Goal: Task Accomplishment & Management: Manage account settings

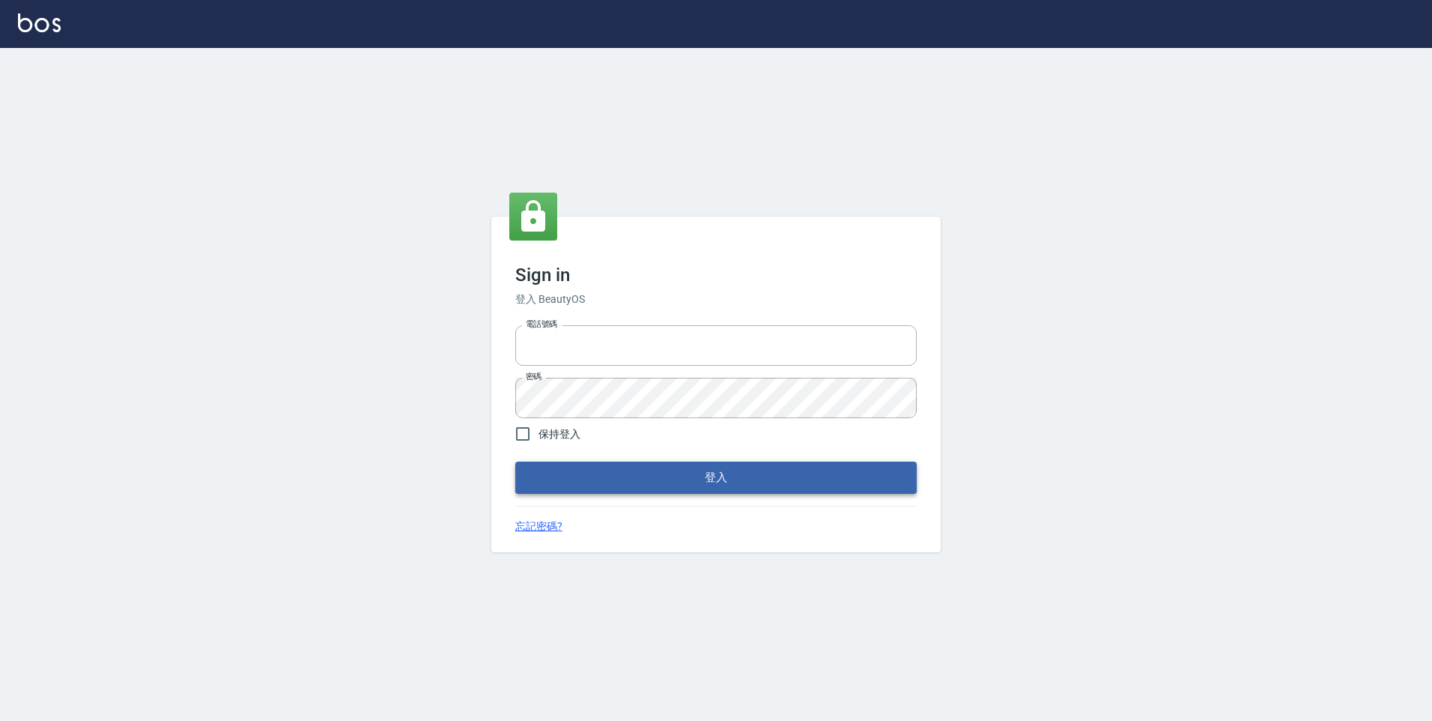
type input "0229521268"
click at [546, 463] on button "登入" at bounding box center [716, 476] width 402 height 31
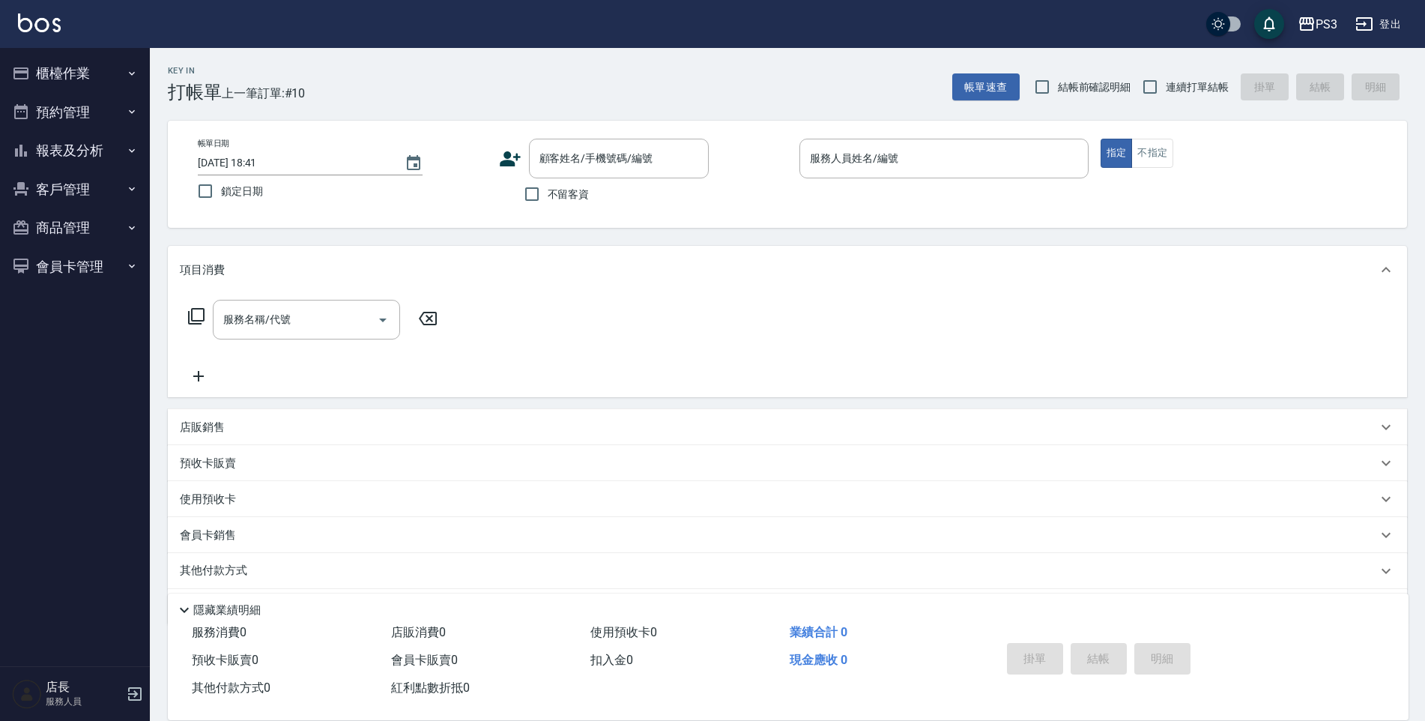
click at [201, 420] on p "店販銷售" at bounding box center [202, 428] width 45 height 16
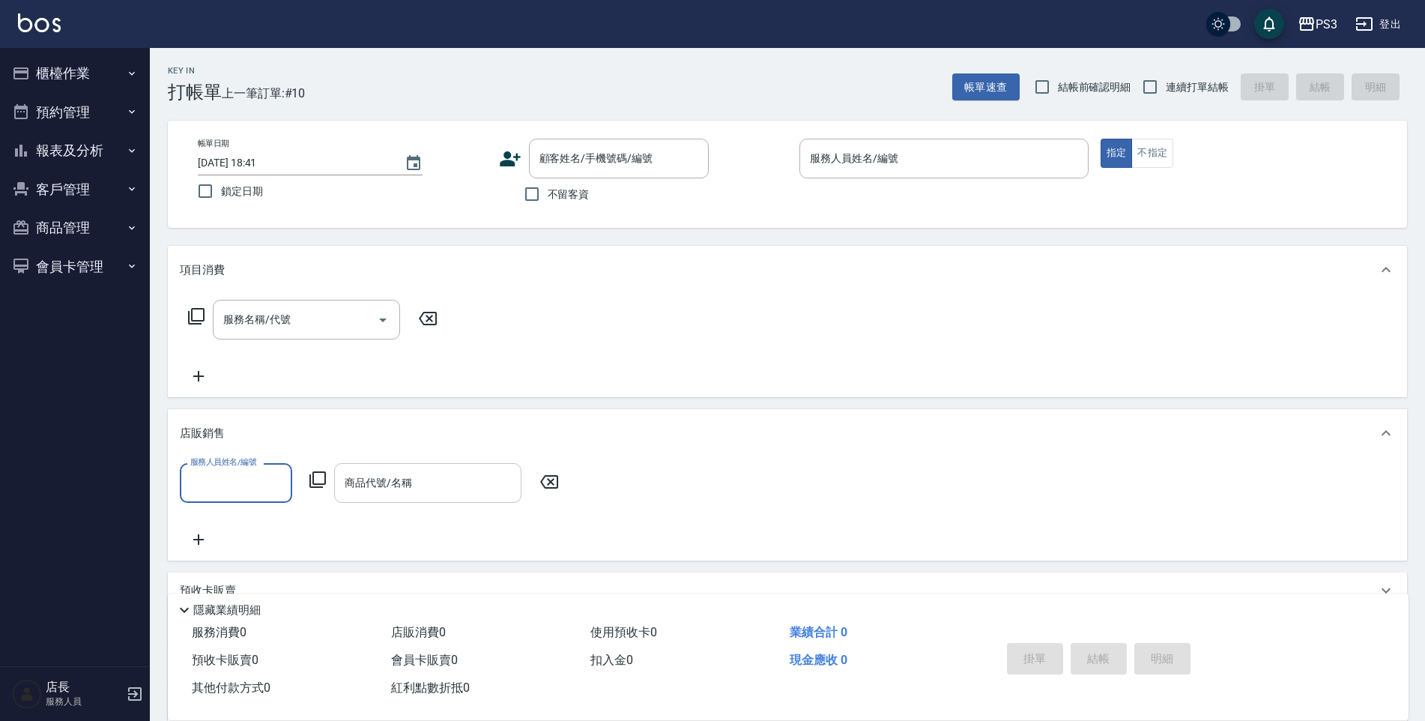
click at [363, 477] on div "商品代號/名稱 商品代號/名稱" at bounding box center [427, 483] width 187 height 40
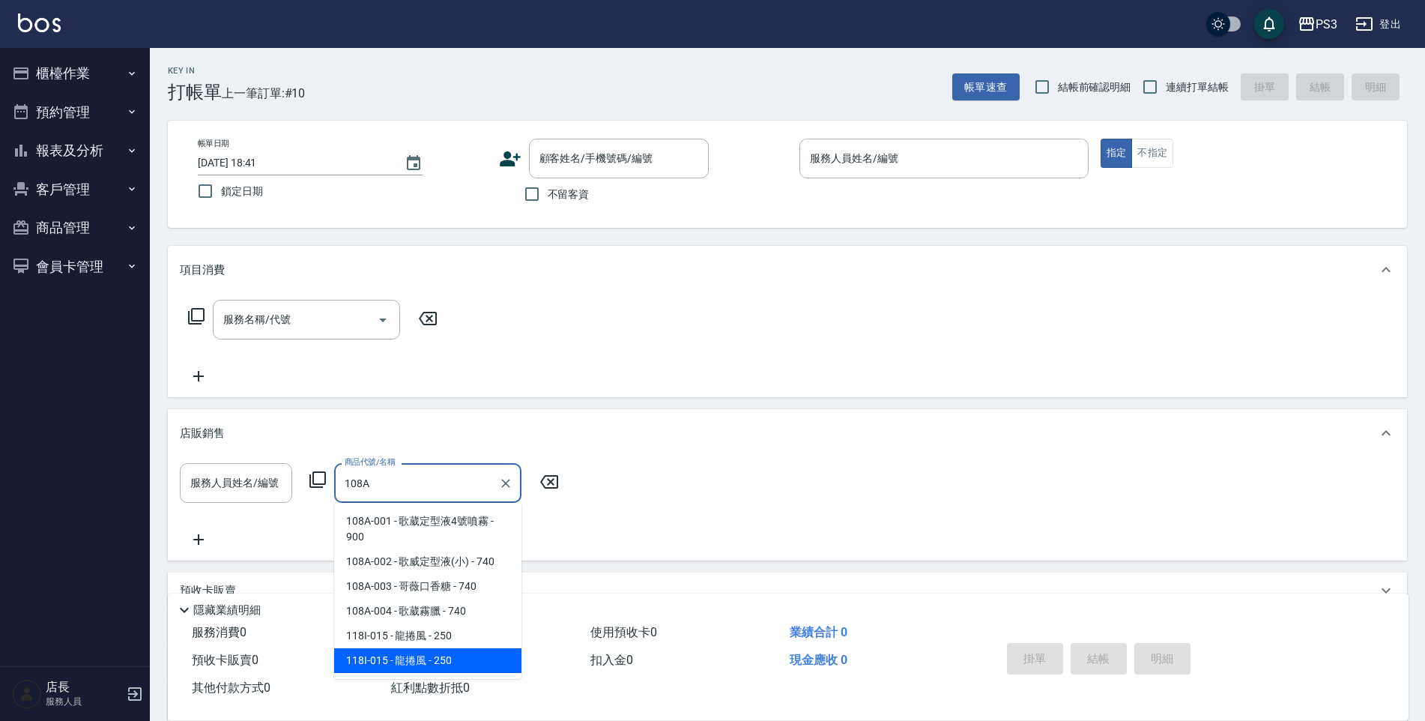
drag, startPoint x: 429, startPoint y: 491, endPoint x: 336, endPoint y: 498, distance: 93.1
click at [336, 498] on div "108A 商品代號/名稱" at bounding box center [427, 483] width 187 height 40
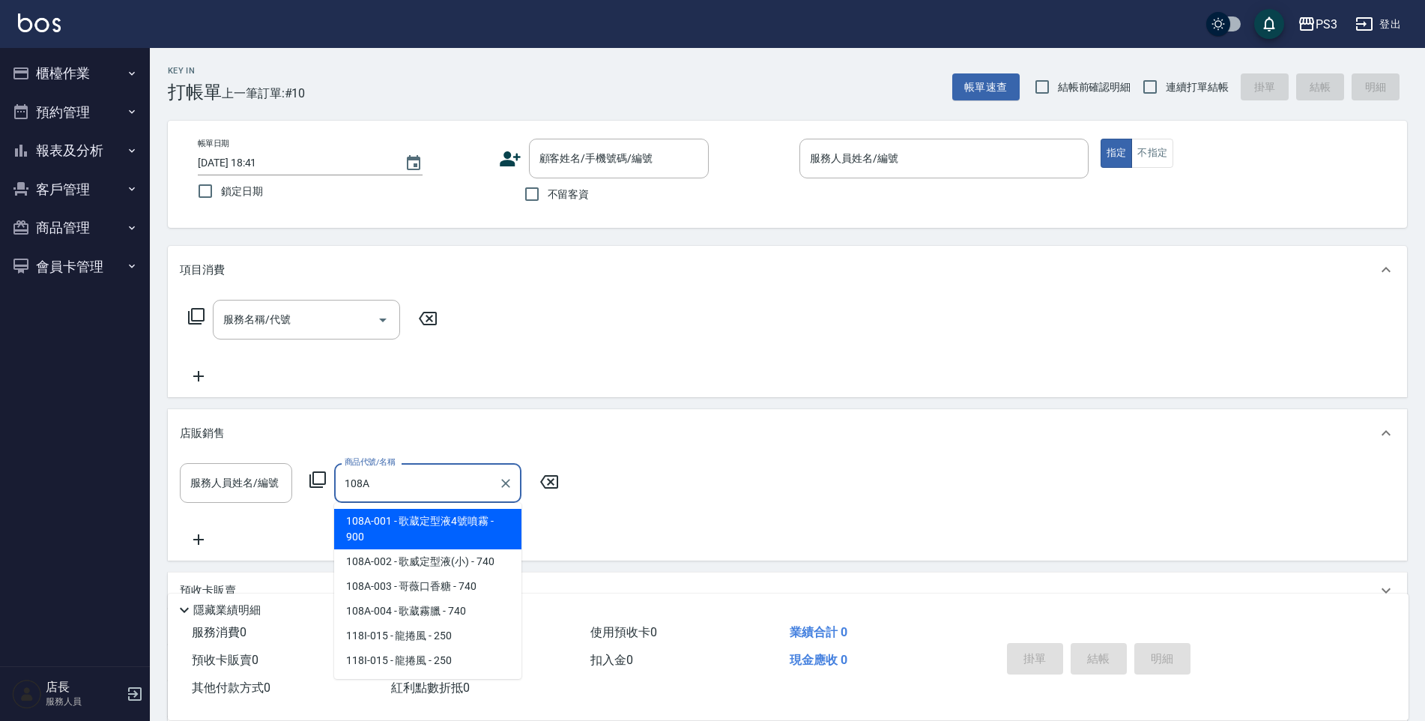
type input "108A"
click at [98, 79] on button "櫃檯作業" at bounding box center [75, 73] width 138 height 39
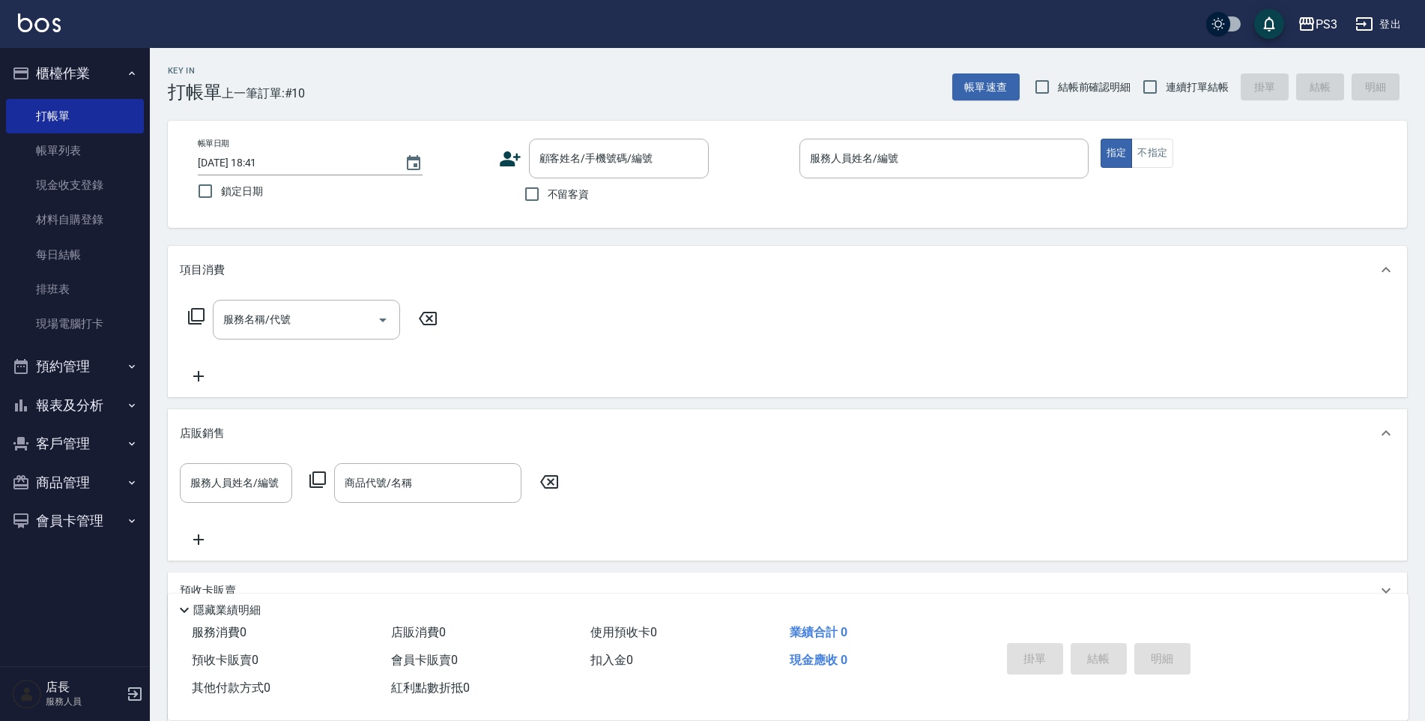
click at [68, 488] on button "商品管理" at bounding box center [75, 482] width 138 height 39
click at [62, 553] on link "商品列表" at bounding box center [75, 559] width 138 height 34
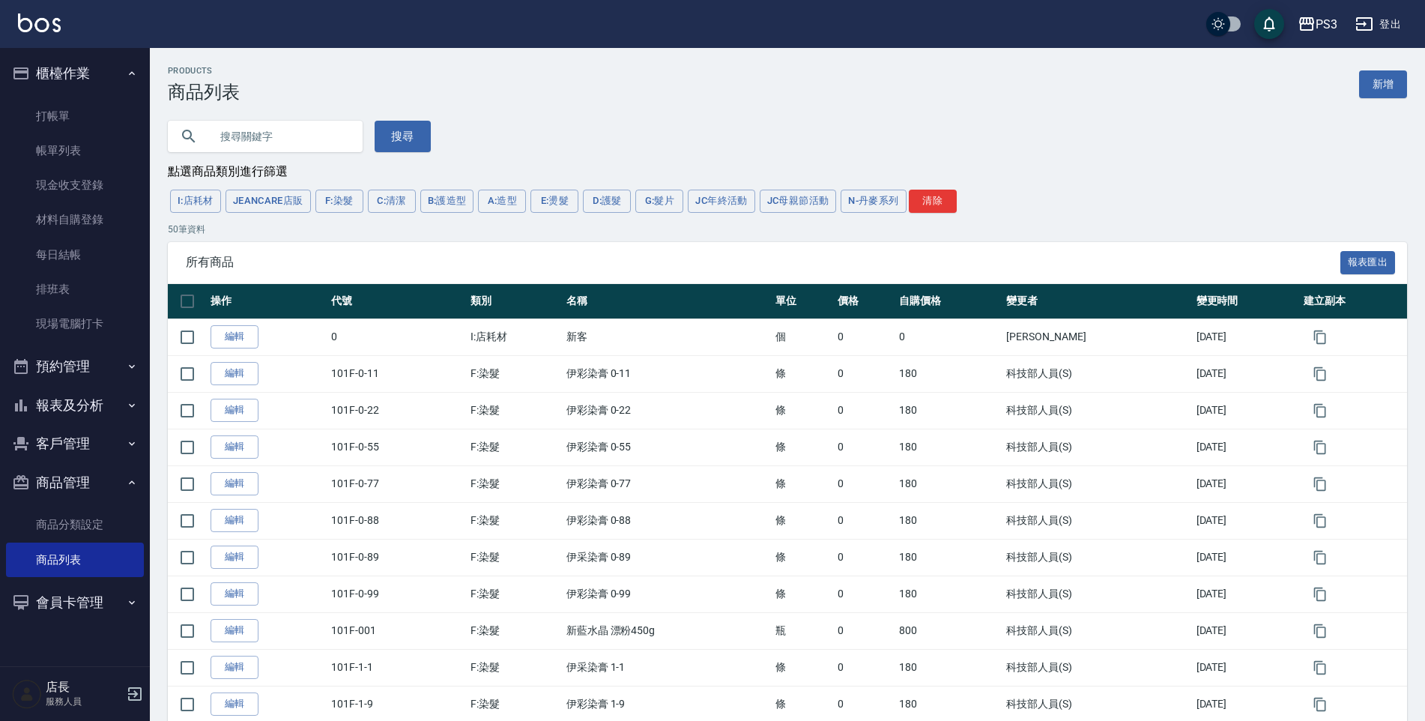
click at [274, 133] on input "text" at bounding box center [280, 136] width 141 height 40
type input "108A"
click at [393, 136] on button "搜尋" at bounding box center [403, 136] width 56 height 31
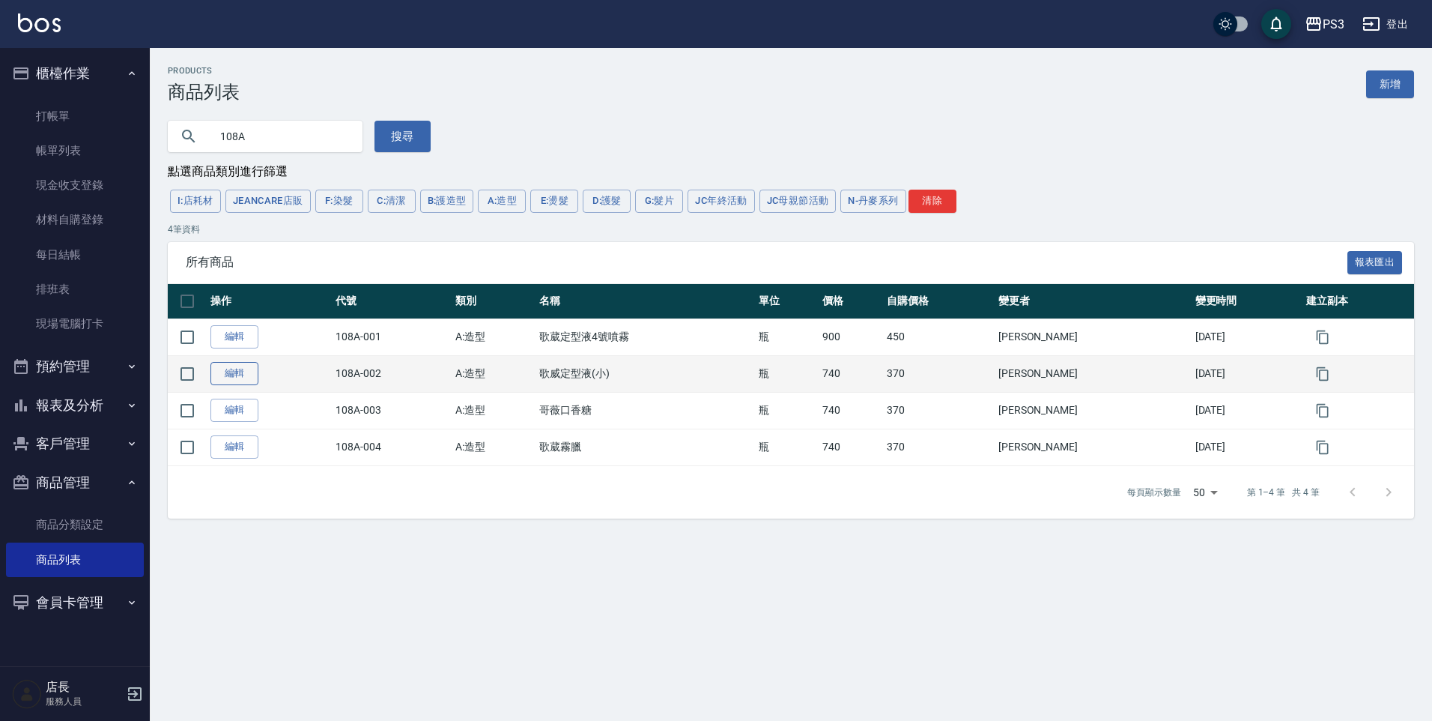
click at [236, 366] on link "編輯" at bounding box center [235, 373] width 48 height 23
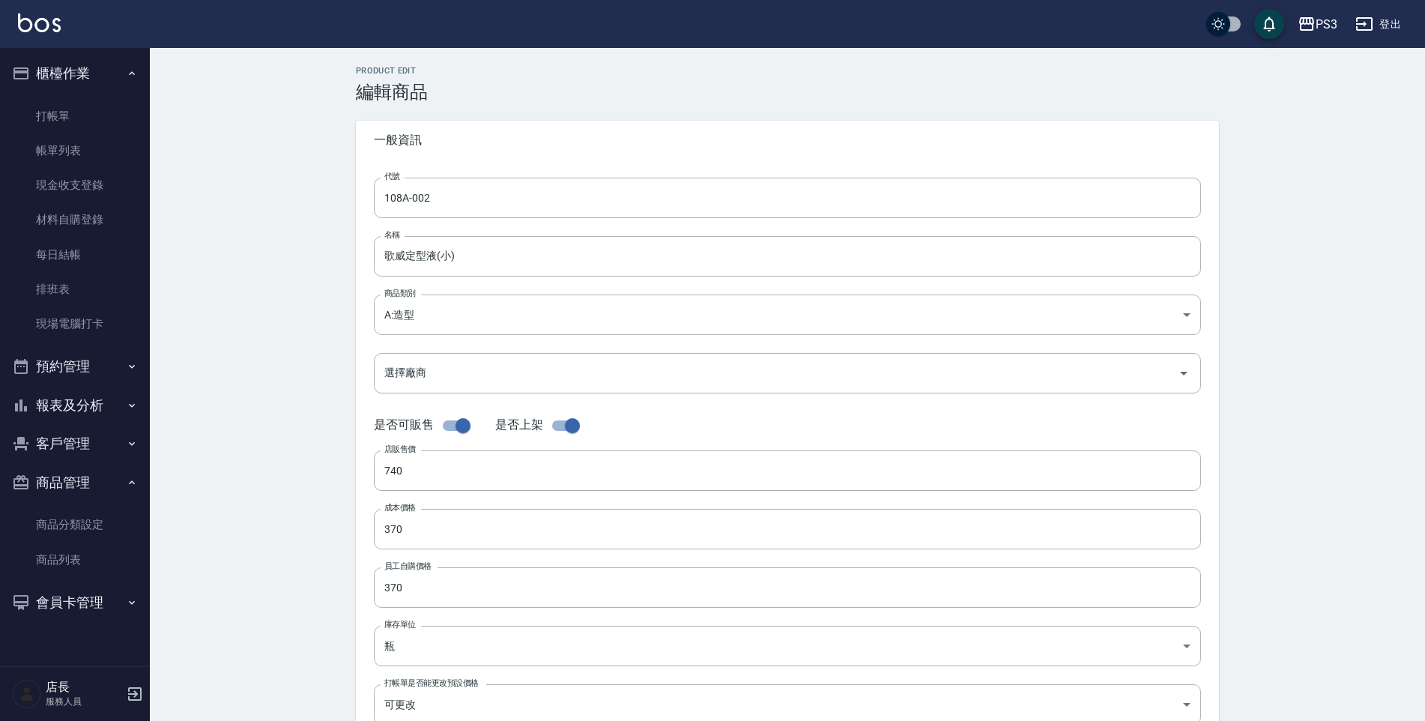
type input "108A-002"
type input "歌威定型液(小)"
type input "864736c4-f34e-485b-820c-3fbc67f4b7b9"
type input "740"
type input "370"
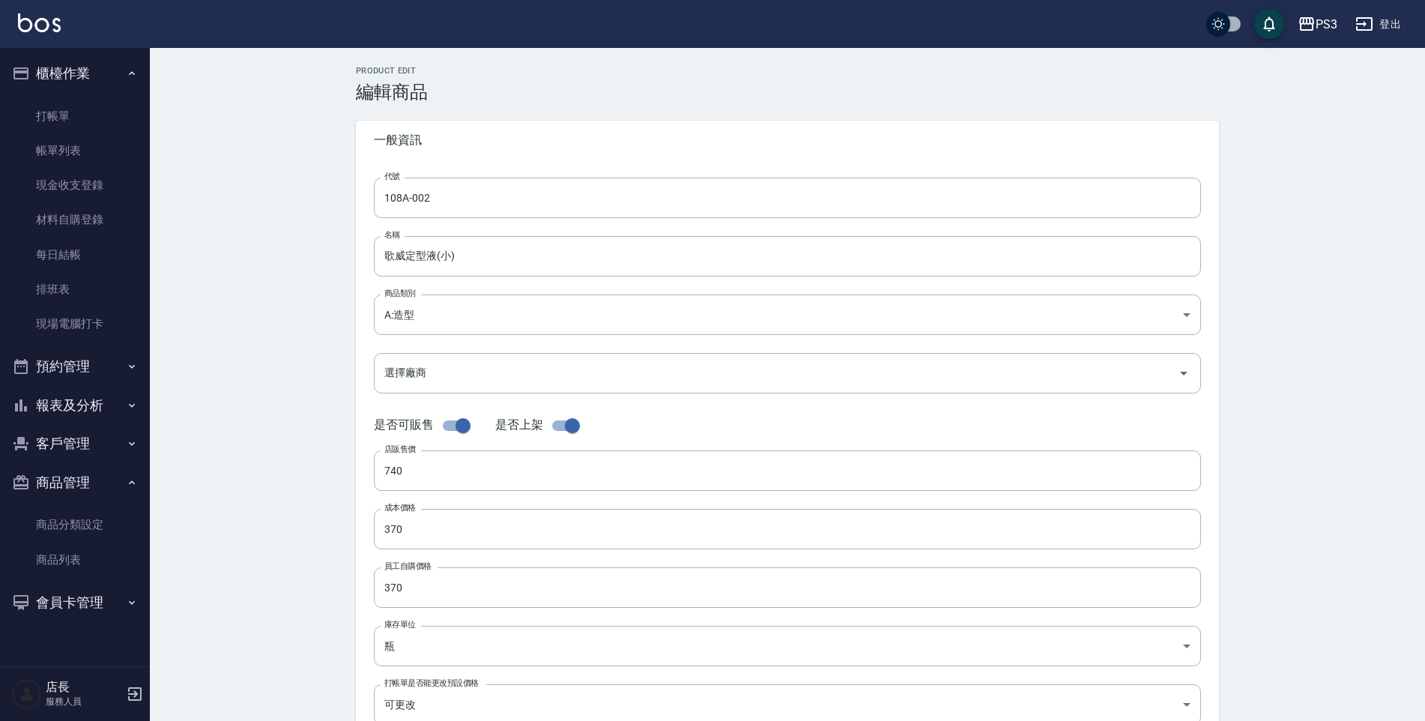
type input "370"
type input "瓶"
type input "FALSE"
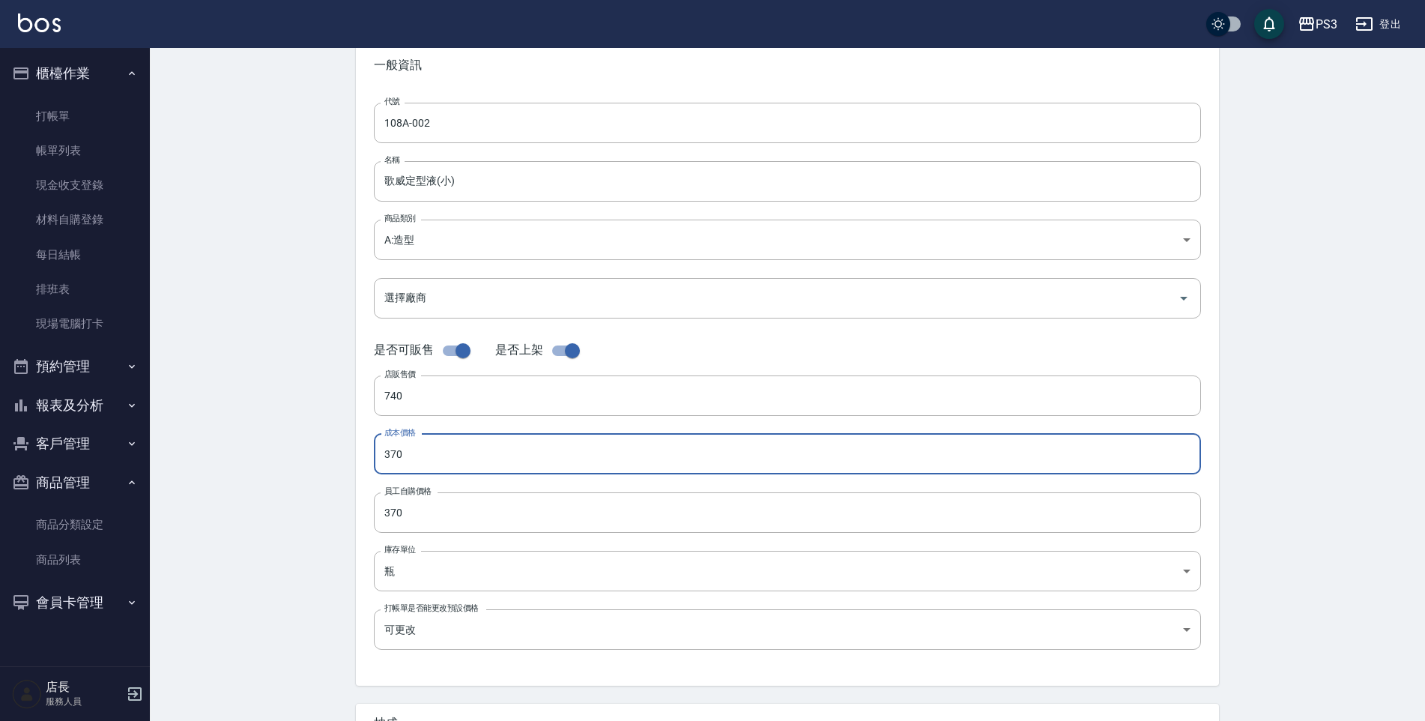
drag, startPoint x: 400, startPoint y: 450, endPoint x: 345, endPoint y: 449, distance: 54.7
click at [345, 449] on div "Product Edit 編輯商品 一般資訊 代號 108A-002 代號 名稱 歌威定型液(小) 名稱 商品類別 A:造型 864736c4-f34e-…" at bounding box center [787, 466] width 899 height 950
drag, startPoint x: 426, startPoint y: 458, endPoint x: 375, endPoint y: 462, distance: 51.1
click at [375, 462] on input "00" at bounding box center [787, 454] width 827 height 40
type input "360"
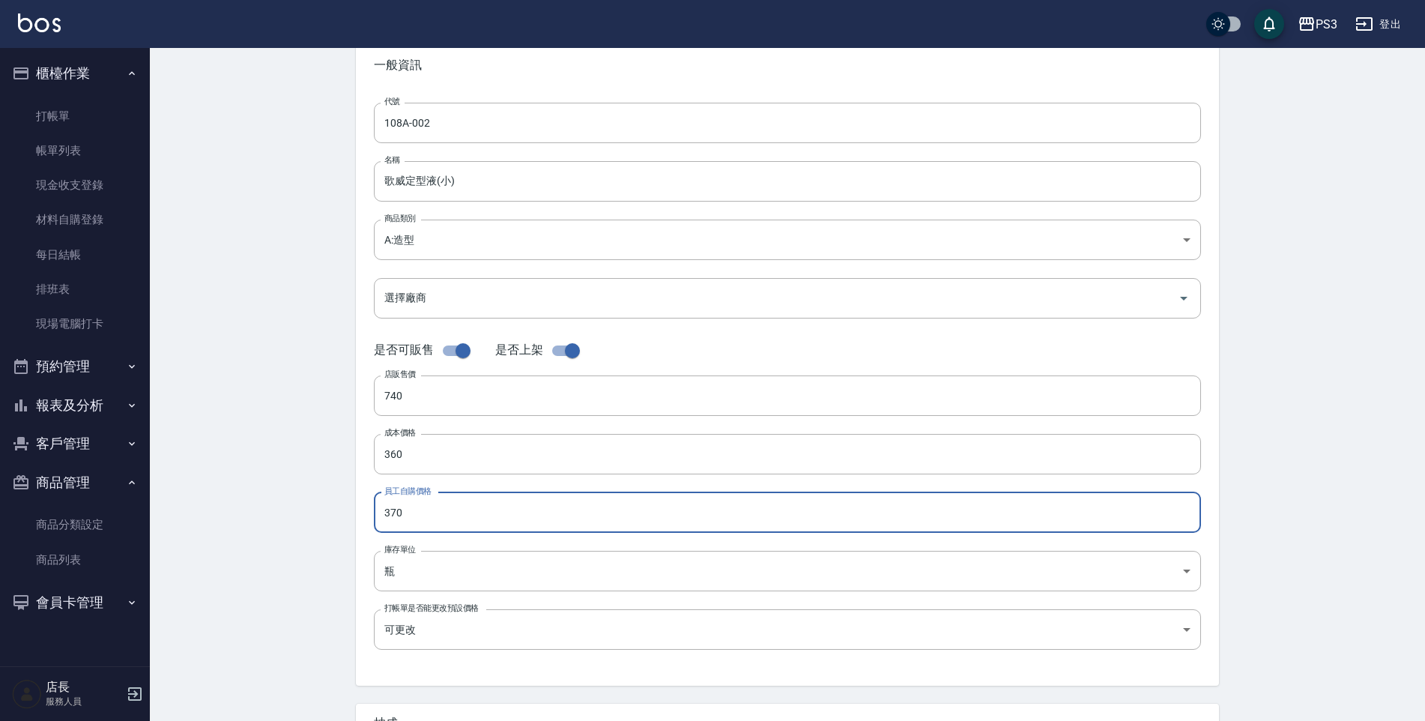
drag, startPoint x: 434, startPoint y: 516, endPoint x: 231, endPoint y: 504, distance: 202.6
click at [231, 504] on div "Product Edit 編輯商品 一般資訊 代號 108A-002 代號 名稱 歌威定型液(小) 名稱 商品類別 A:造型 864736c4-f34e-…" at bounding box center [787, 466] width 1275 height 986
type input "360"
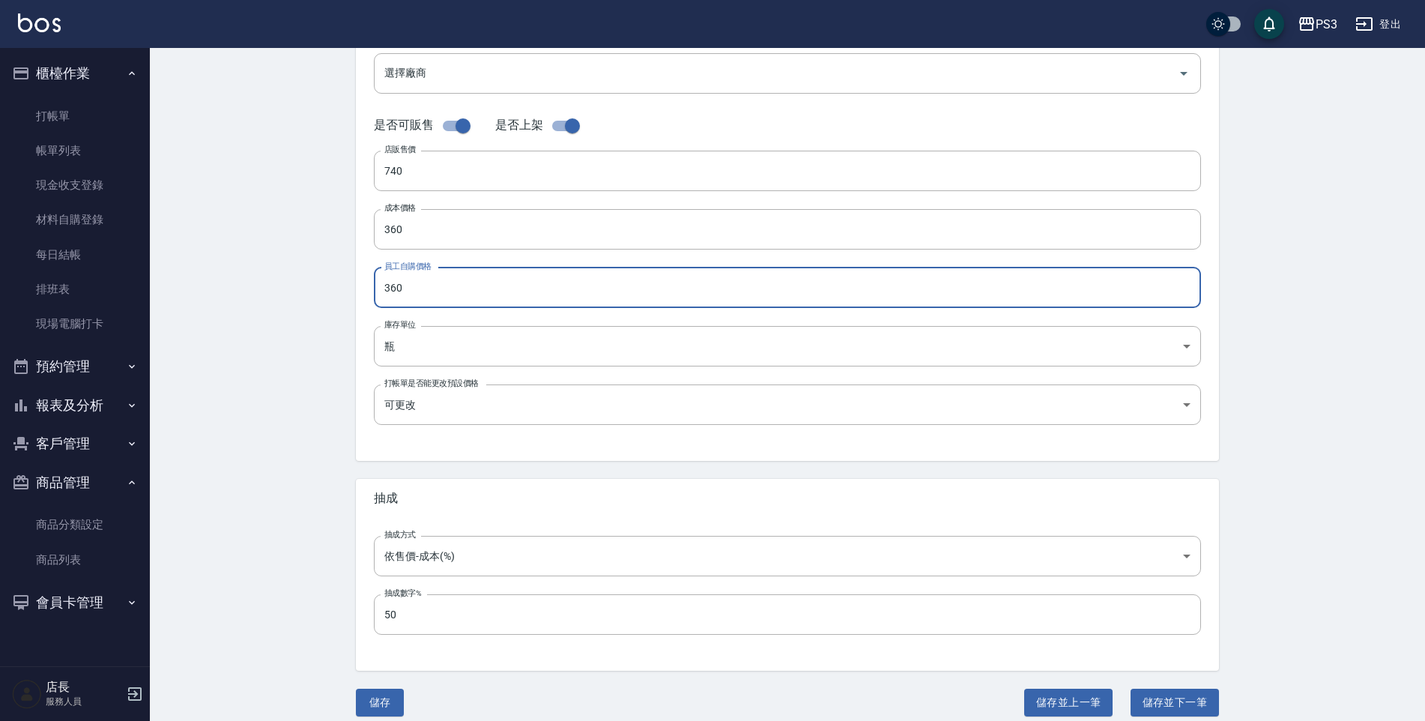
click at [383, 713] on button "儲存" at bounding box center [380, 702] width 48 height 28
